Goal: Browse casually: Explore the website without a specific task or goal

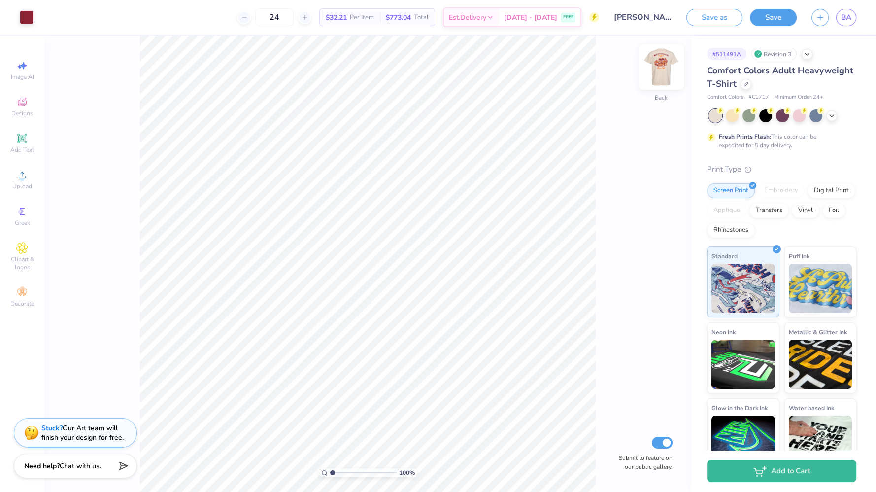
click at [659, 66] on img at bounding box center [661, 66] width 39 height 39
click at [658, 50] on div "100 % Front Submit to feature on our public gallery." at bounding box center [367, 264] width 647 height 456
click at [663, 61] on img at bounding box center [661, 66] width 39 height 39
click at [666, 94] on div "Back" at bounding box center [661, 97] width 13 height 9
click at [658, 63] on img at bounding box center [662, 67] width 20 height 20
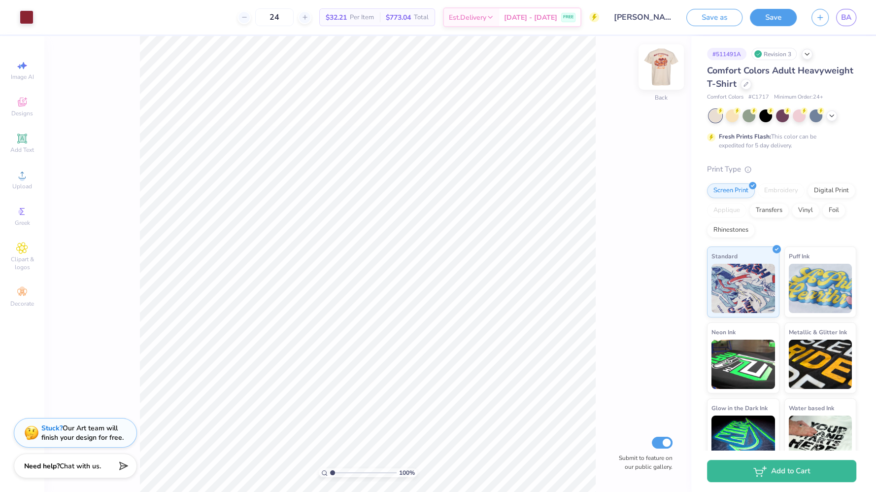
click at [666, 63] on img at bounding box center [661, 66] width 39 height 39
click at [838, 119] on div at bounding box center [782, 115] width 147 height 13
click at [831, 113] on icon at bounding box center [832, 115] width 8 height 8
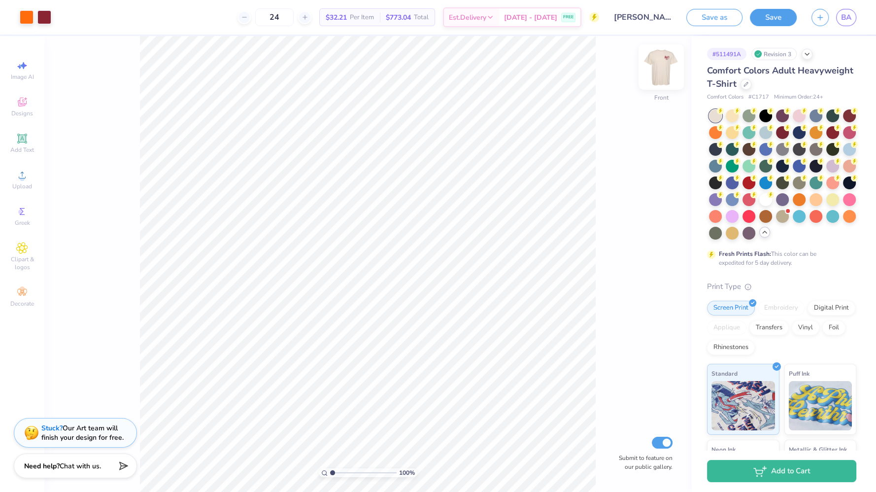
click at [667, 67] on img at bounding box center [661, 66] width 39 height 39
click at [667, 67] on img at bounding box center [662, 67] width 20 height 20
